Goal: Find specific page/section: Find specific page/section

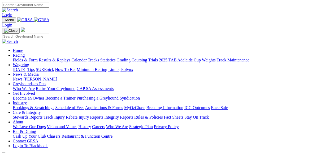
click at [23, 58] on link "Fields & Form" at bounding box center [25, 60] width 25 height 5
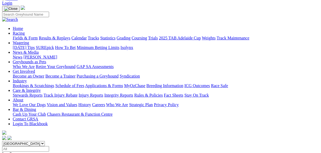
scroll to position [42, 0]
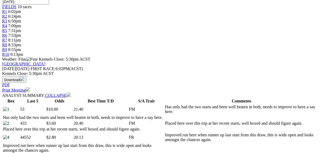
scroll to position [170, 0]
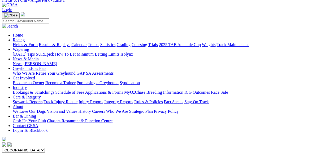
scroll to position [0, 0]
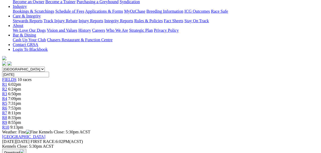
scroll to position [85, 0]
